Goal: Task Accomplishment & Management: Use online tool/utility

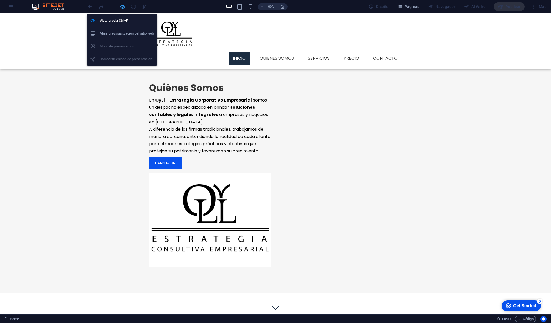
click at [122, 7] on icon "button" at bounding box center [123, 7] width 6 height 6
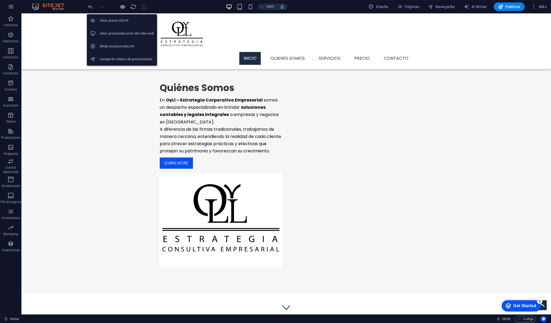
click at [122, 7] on icon "button" at bounding box center [123, 7] width 6 height 6
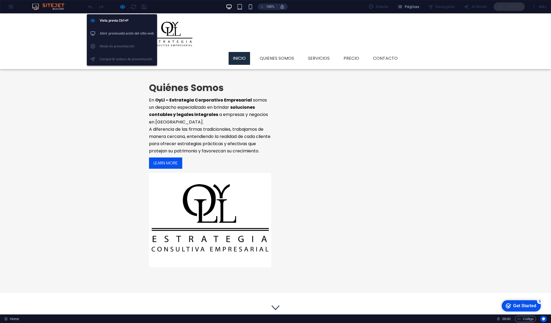
click at [121, 34] on h6 "Abrir previsualización del sitio web" at bounding box center [127, 33] width 54 height 6
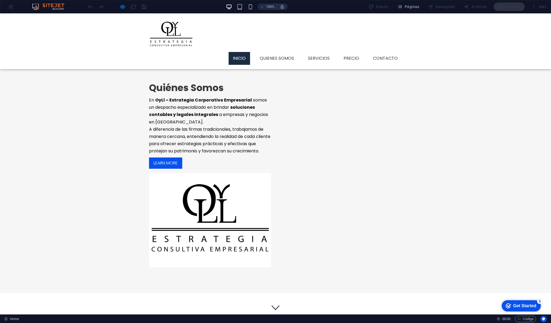
click at [233, 126] on p "En OyLl – Estrategia Corporativo Empresarial somos un despacho especializado en…" at bounding box center [210, 110] width 122 height 29
click at [211, 118] on strong "soluciones contables y legales integrales" at bounding box center [202, 110] width 106 height 13
click at [205, 103] on strong "OyLl – Estrategia Corporativo Empresarial" at bounding box center [203, 100] width 97 height 6
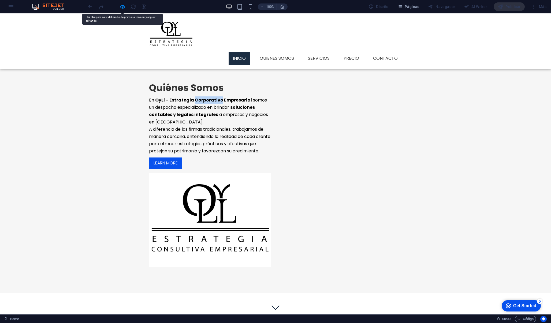
click at [205, 103] on strong "OyLl – Estrategia Corporativo Empresarial" at bounding box center [203, 100] width 97 height 6
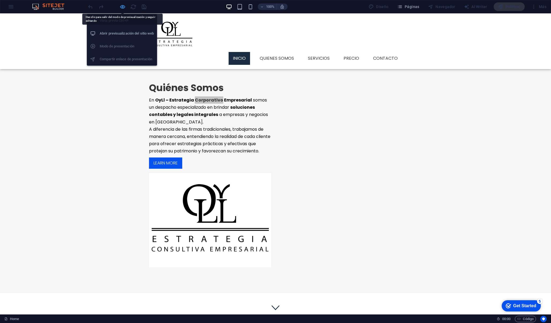
click at [122, 6] on icon "button" at bounding box center [123, 7] width 6 height 6
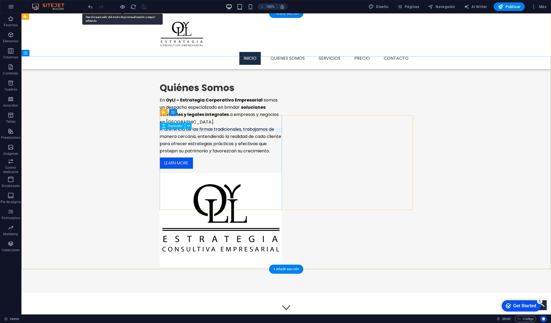
drag, startPoint x: 180, startPoint y: 130, endPoint x: 201, endPoint y: 143, distance: 24.8
click at [180, 96] on div at bounding box center [221, 95] width 122 height 3
click at [195, 155] on div "En OyLl – Estrategia Corporativo Empresarial somos un despacho especializado en…" at bounding box center [221, 125] width 122 height 58
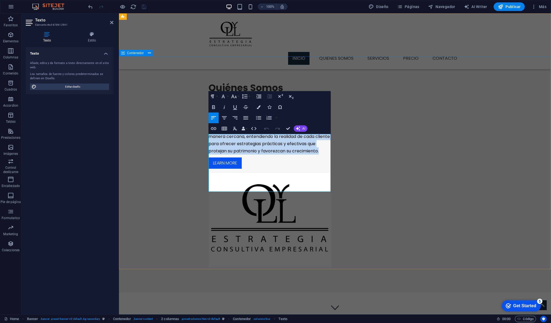
drag, startPoint x: 329, startPoint y: 189, endPoint x: 207, endPoint y: 138, distance: 132.4
click at [207, 138] on div "Quiénes Somos En OyLl – Estrategia Corporativo Empresarial somos un despacho es…" at bounding box center [335, 174] width 432 height 237
click at [245, 118] on icon "button" at bounding box center [245, 118] width 6 height 6
click at [171, 204] on div "Quiénes Somos En OyLl – Estrategia Corporativo Empresarial somos un despacho es…" at bounding box center [335, 174] width 432 height 237
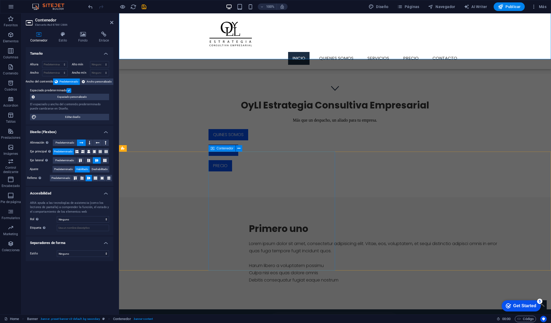
scroll to position [225, 0]
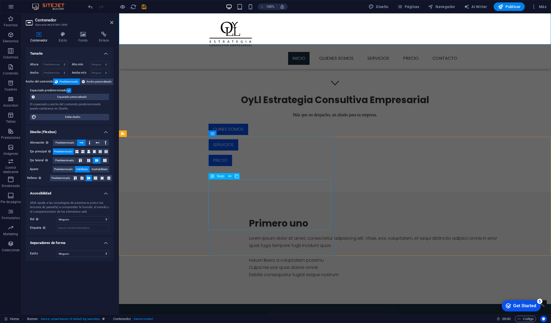
click at [256, 235] on div "Lorem ipsum dolor sit amet, consectetur adipisicing elit. Vitae, eos, voluptate…" at bounding box center [377, 257] width 257 height 44
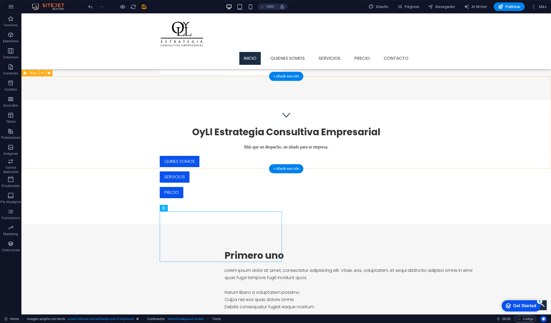
scroll to position [194, 0]
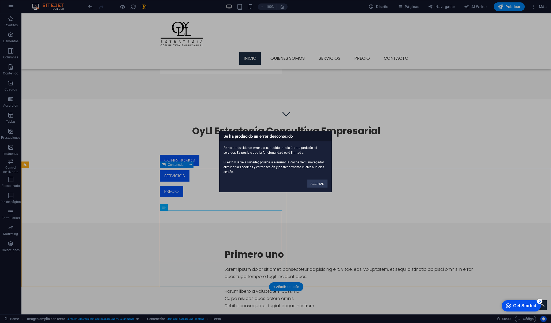
click at [307, 181] on div "ACEPTAR" at bounding box center [317, 181] width 28 height 14
click at [313, 182] on button "ACEPTAR" at bounding box center [317, 184] width 20 height 8
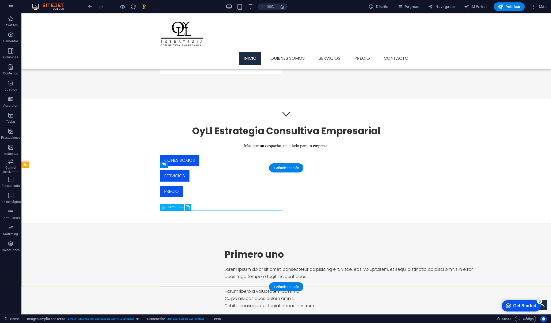
click at [225, 266] on div "Lorem ipsum dolor sit amet, consectetur adipisicing elit. Vitae, eos, voluptate…" at bounding box center [353, 288] width 257 height 44
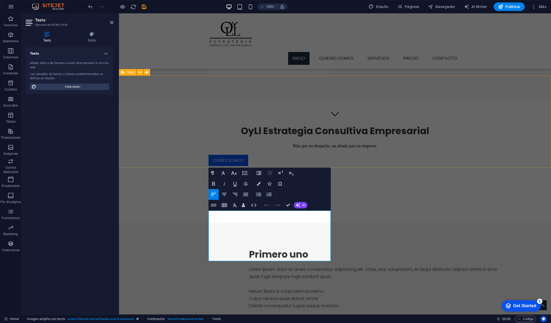
click at [263, 162] on div "OyLl Estrategia Consultiva Empresarial Más que un despacho, un aliado para tu e…" at bounding box center [335, 161] width 432 height 124
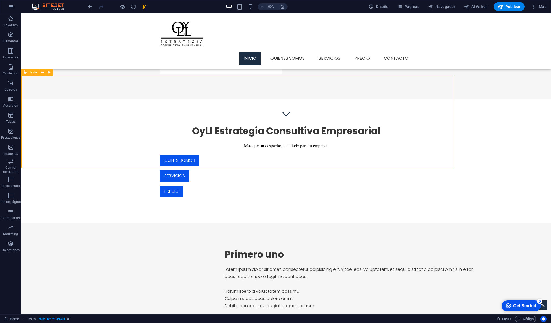
click at [264, 156] on div "OyLl Estrategia Consultiva Empresarial Más que un despacho, un aliado para tu e…" at bounding box center [285, 161] width 529 height 124
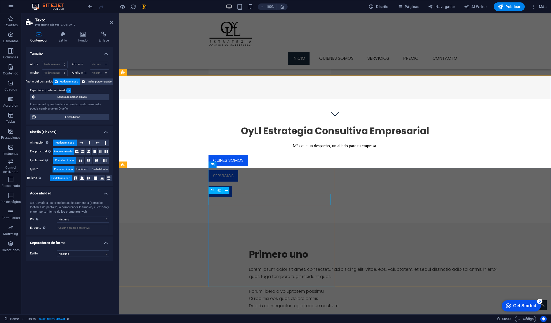
click at [249, 249] on div "Primero uno" at bounding box center [377, 255] width 257 height 12
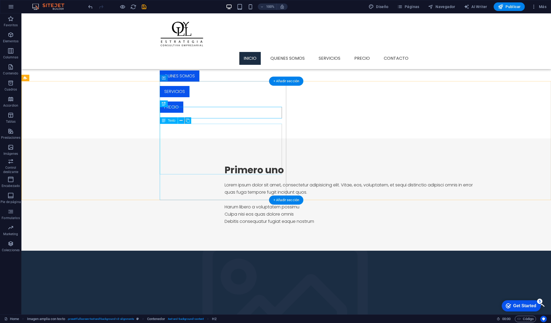
scroll to position [269, 0]
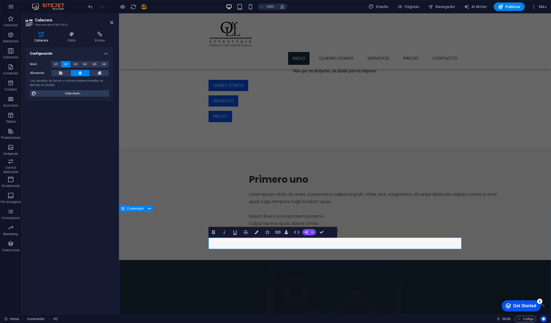
click at [313, 232] on span "AI" at bounding box center [312, 232] width 3 height 3
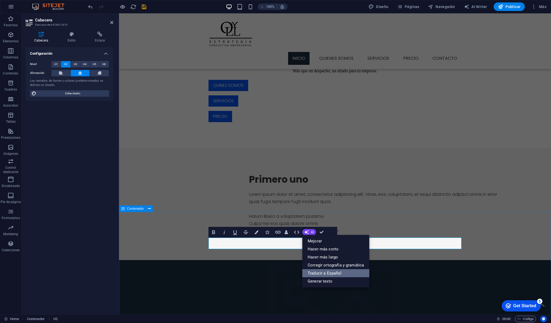
click at [319, 275] on link "Traducir a Español" at bounding box center [335, 273] width 67 height 8
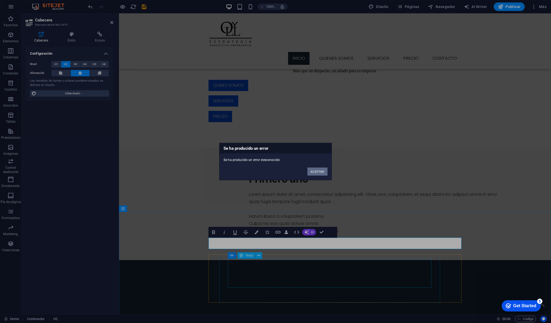
click at [310, 173] on button "ACEPTAR" at bounding box center [317, 172] width 20 height 8
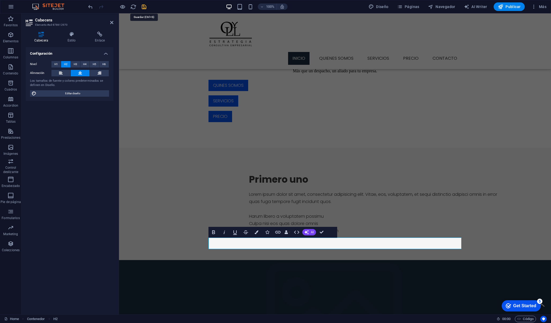
click at [145, 177] on icon "save" at bounding box center [258, 199] width 257 height 44
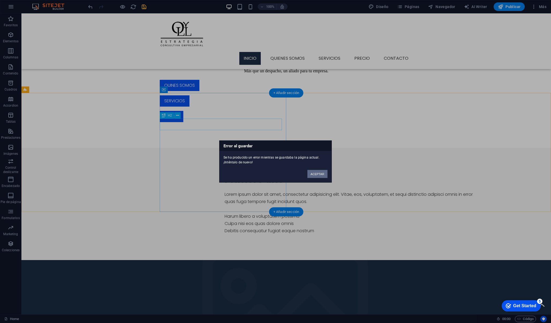
click at [325, 173] on button "ACEPTAR" at bounding box center [317, 174] width 20 height 8
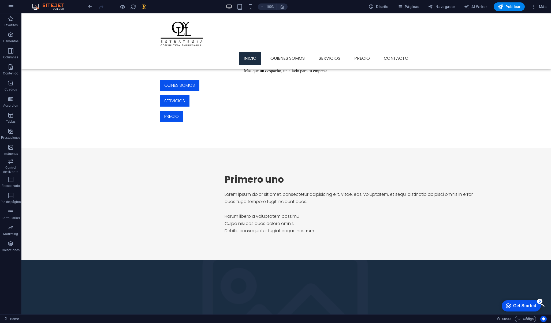
click at [143, 5] on icon "save" at bounding box center [144, 7] width 6 height 6
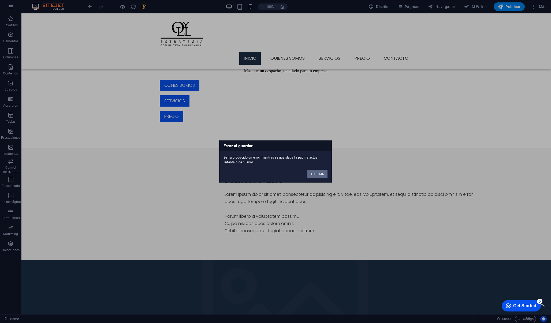
click at [315, 171] on button "ACEPTAR" at bounding box center [317, 174] width 20 height 8
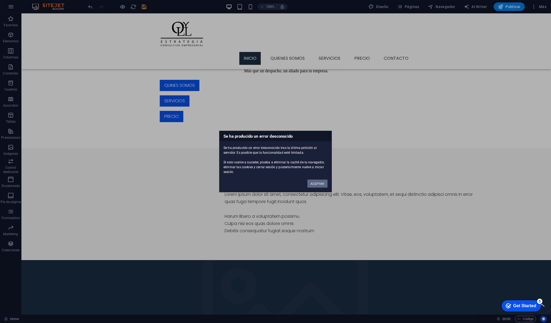
click at [313, 181] on button "ACEPTAR" at bounding box center [317, 184] width 20 height 8
